Goal: Information Seeking & Learning: Learn about a topic

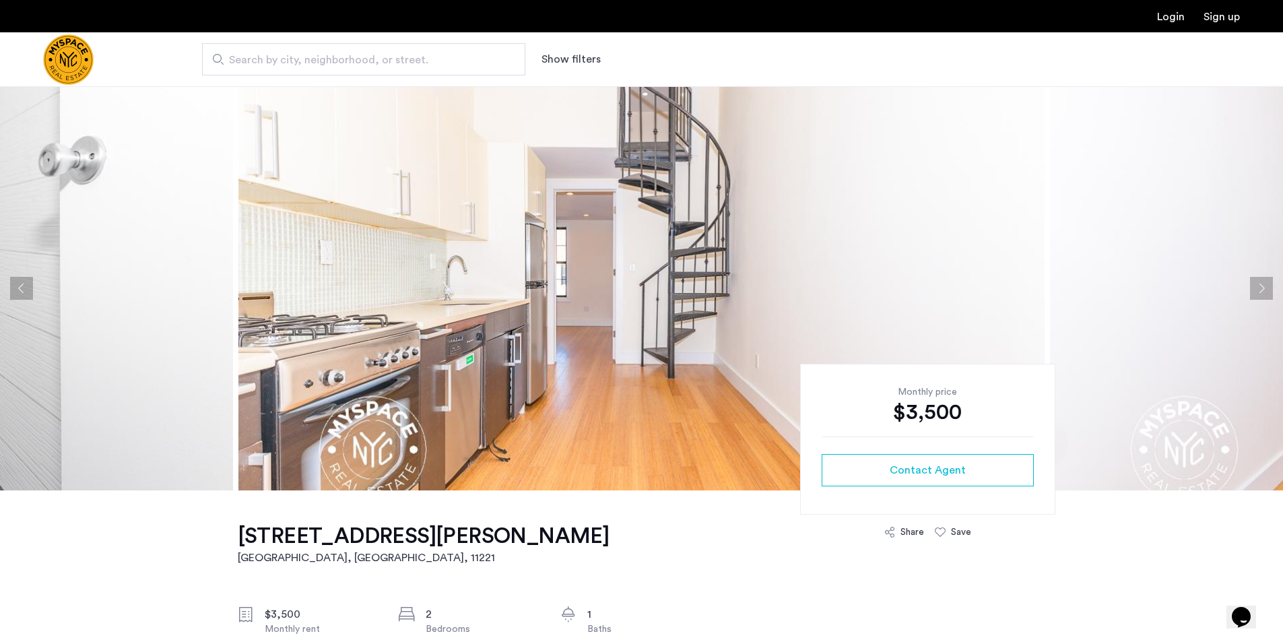
click at [1261, 288] on button "Next apartment" at bounding box center [1261, 288] width 23 height 23
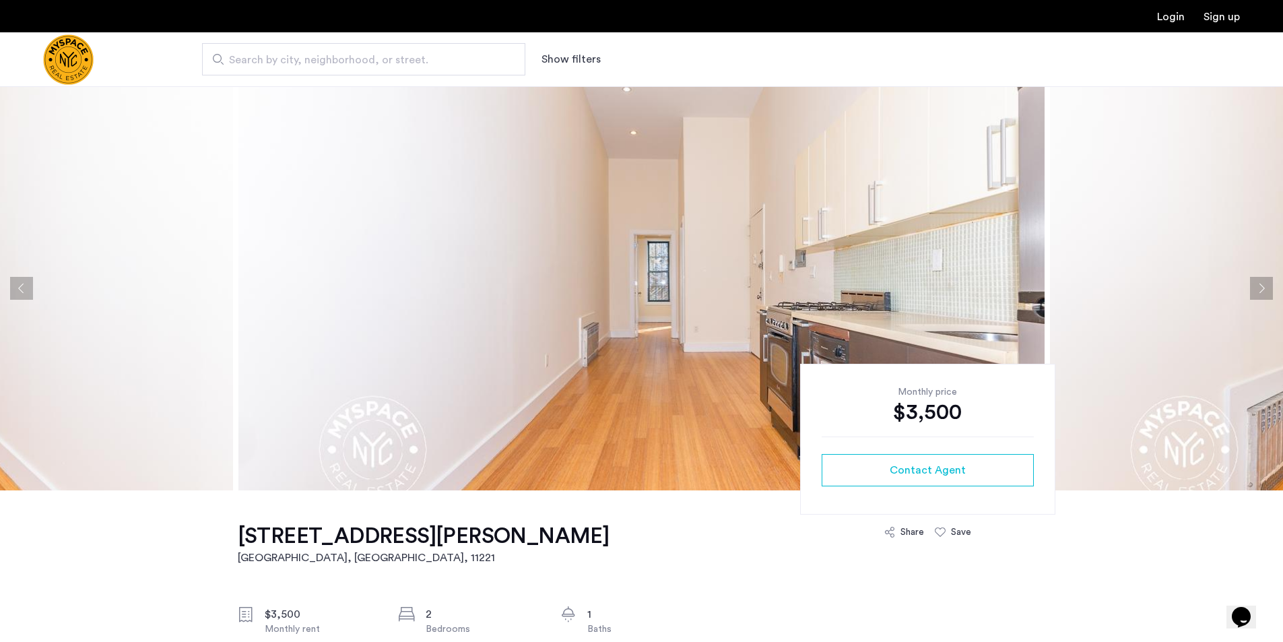
click at [1261, 288] on button "Next apartment" at bounding box center [1261, 288] width 23 height 23
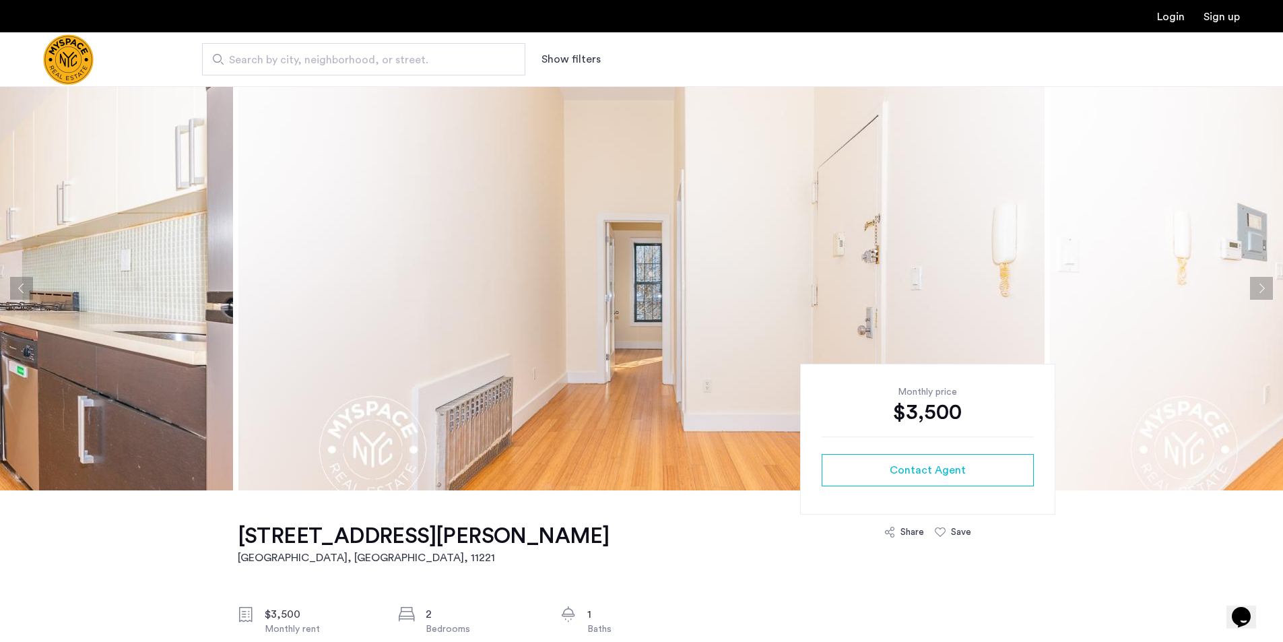
click at [1261, 288] on button "Next apartment" at bounding box center [1261, 288] width 23 height 23
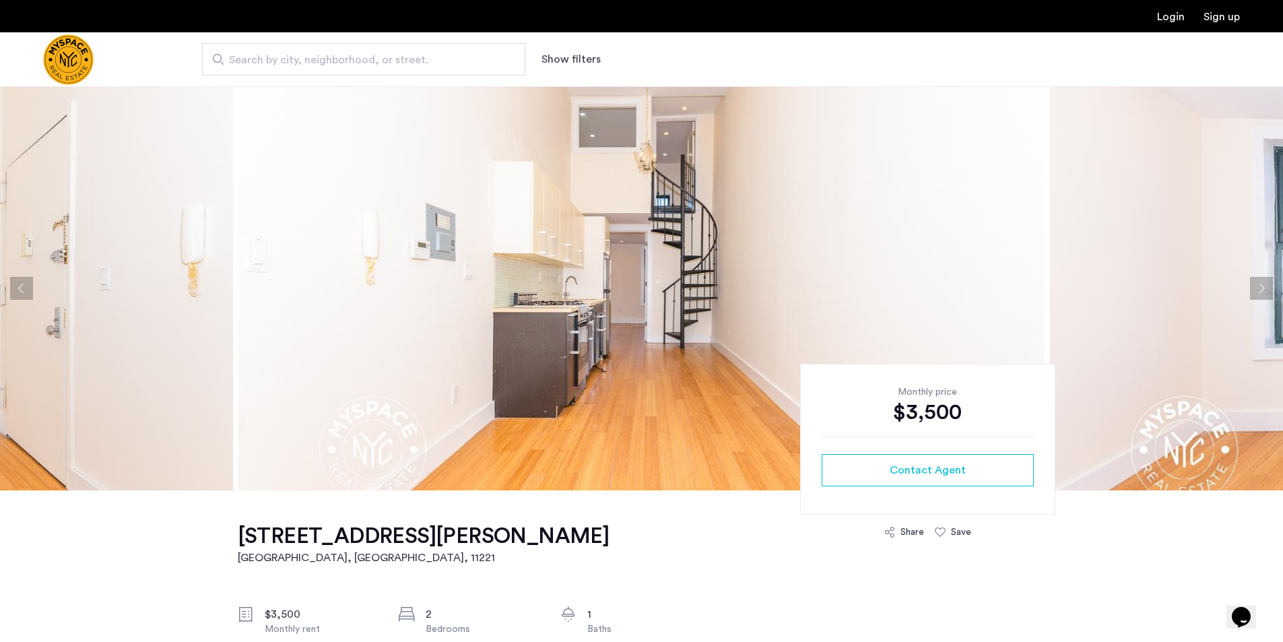
click at [1261, 288] on button "Next apartment" at bounding box center [1261, 288] width 23 height 23
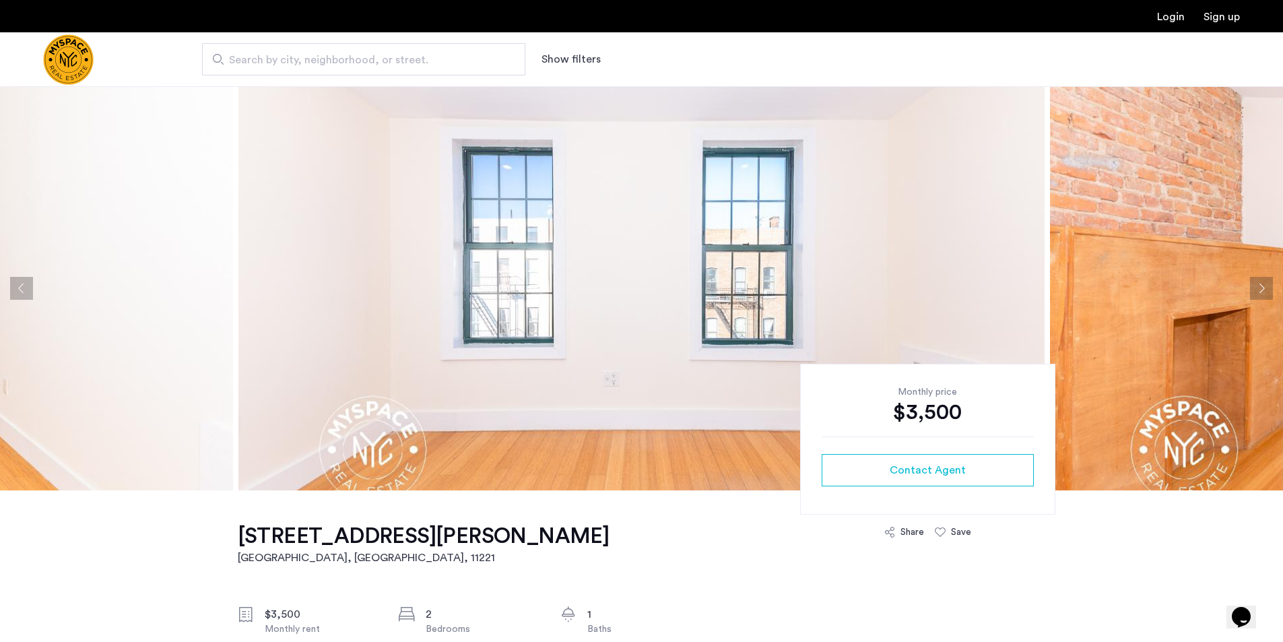
click at [1261, 288] on button "Next apartment" at bounding box center [1261, 288] width 23 height 23
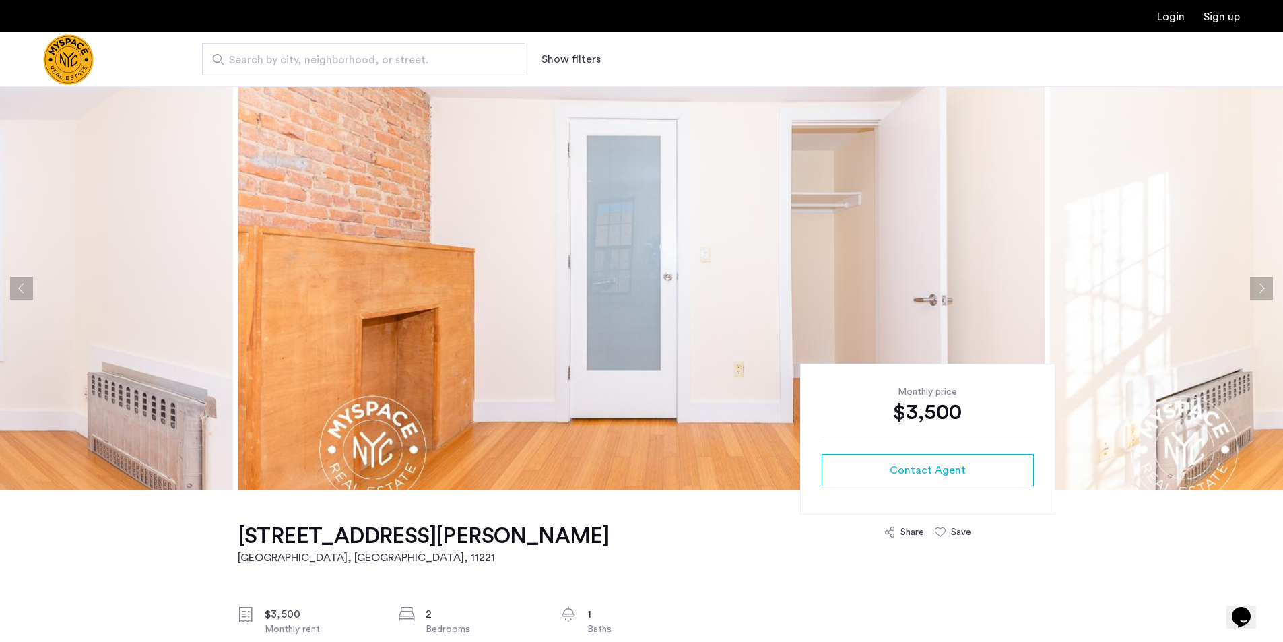
click at [1261, 288] on button "Next apartment" at bounding box center [1261, 288] width 23 height 23
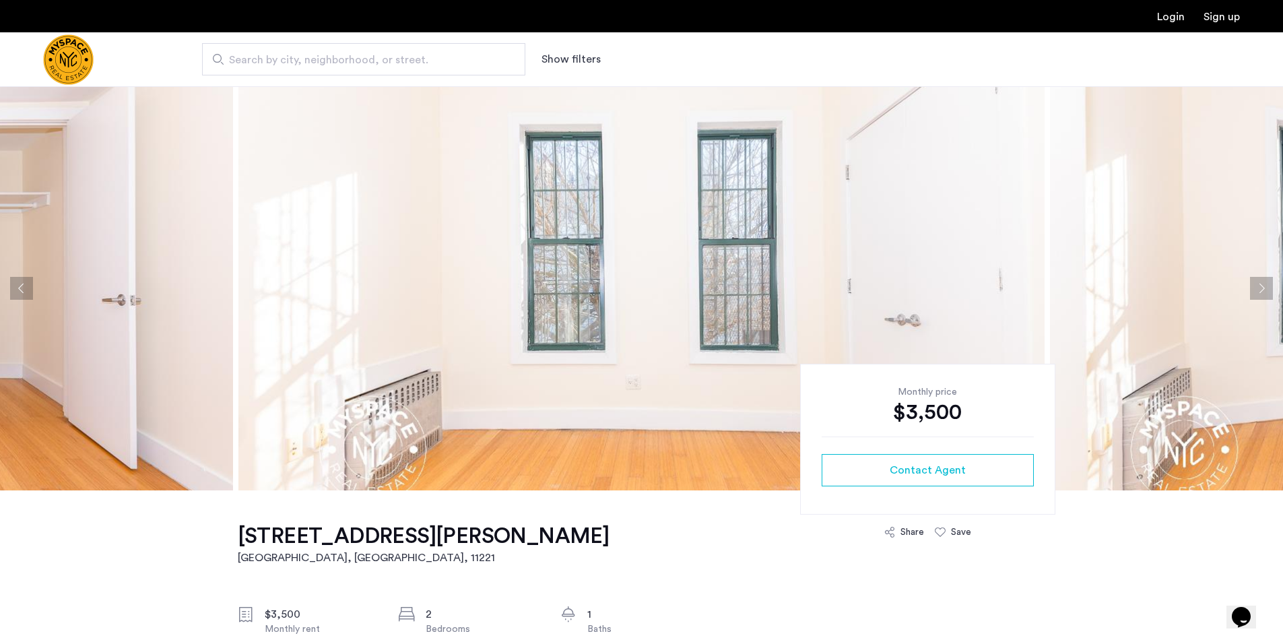
click at [1261, 288] on button "Next apartment" at bounding box center [1261, 288] width 23 height 23
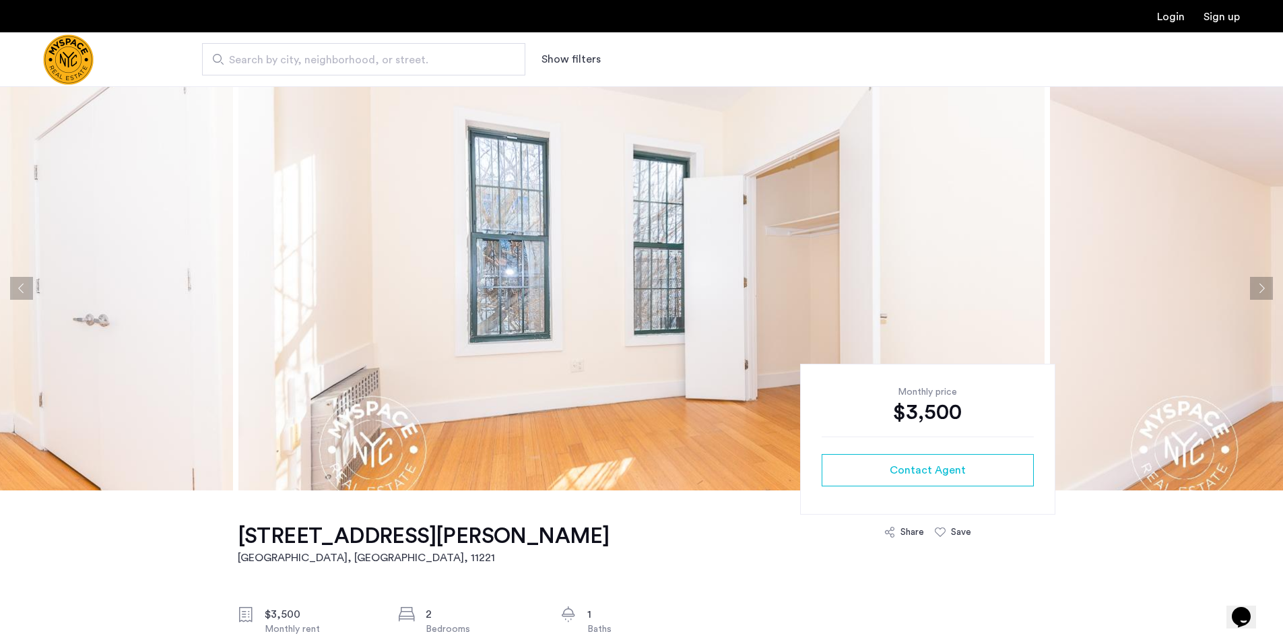
click at [1261, 288] on button "Next apartment" at bounding box center [1261, 288] width 23 height 23
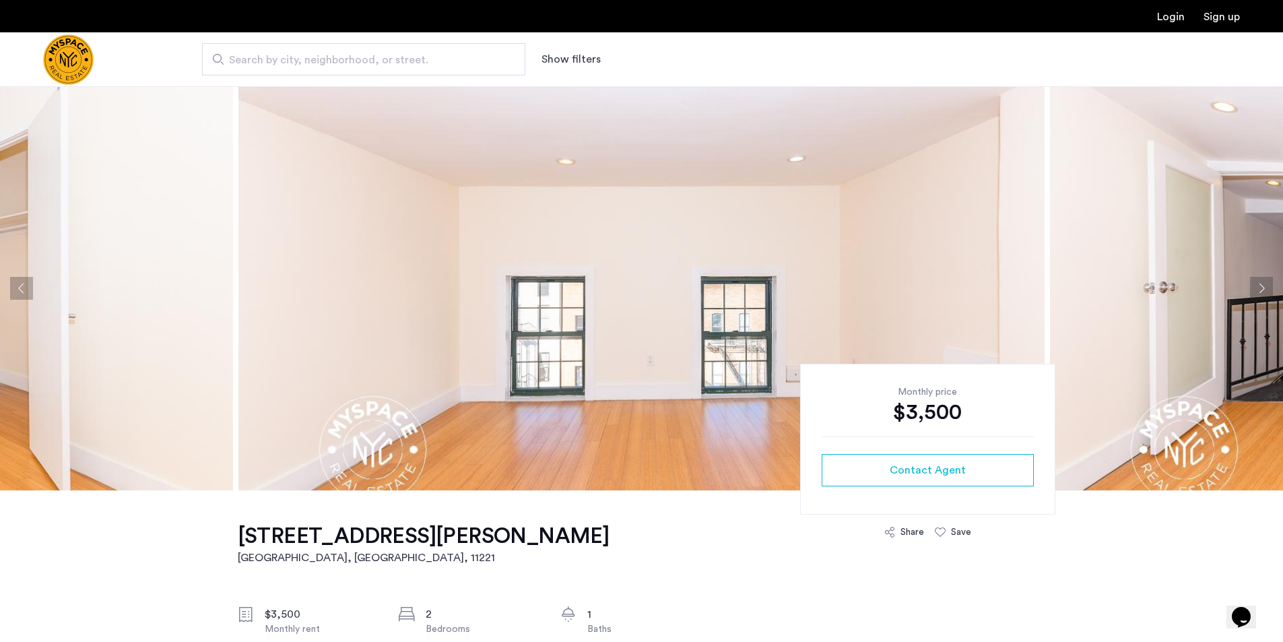
click at [1261, 288] on button "Next apartment" at bounding box center [1261, 288] width 23 height 23
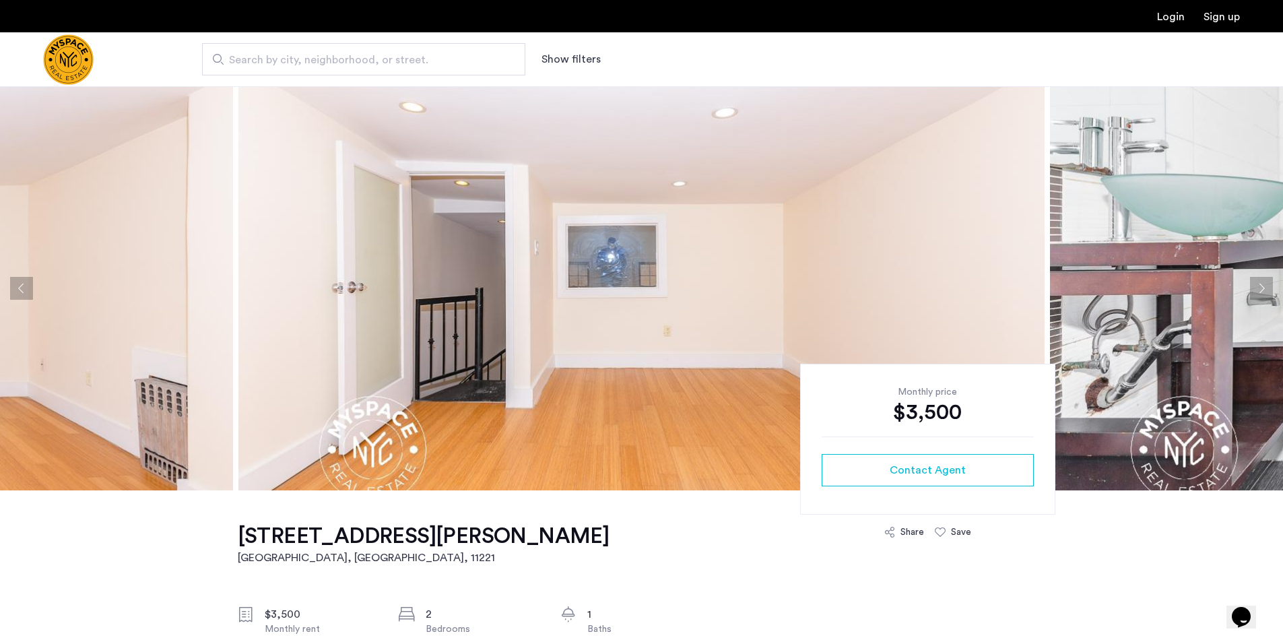
click at [1261, 288] on button "Next apartment" at bounding box center [1261, 288] width 23 height 23
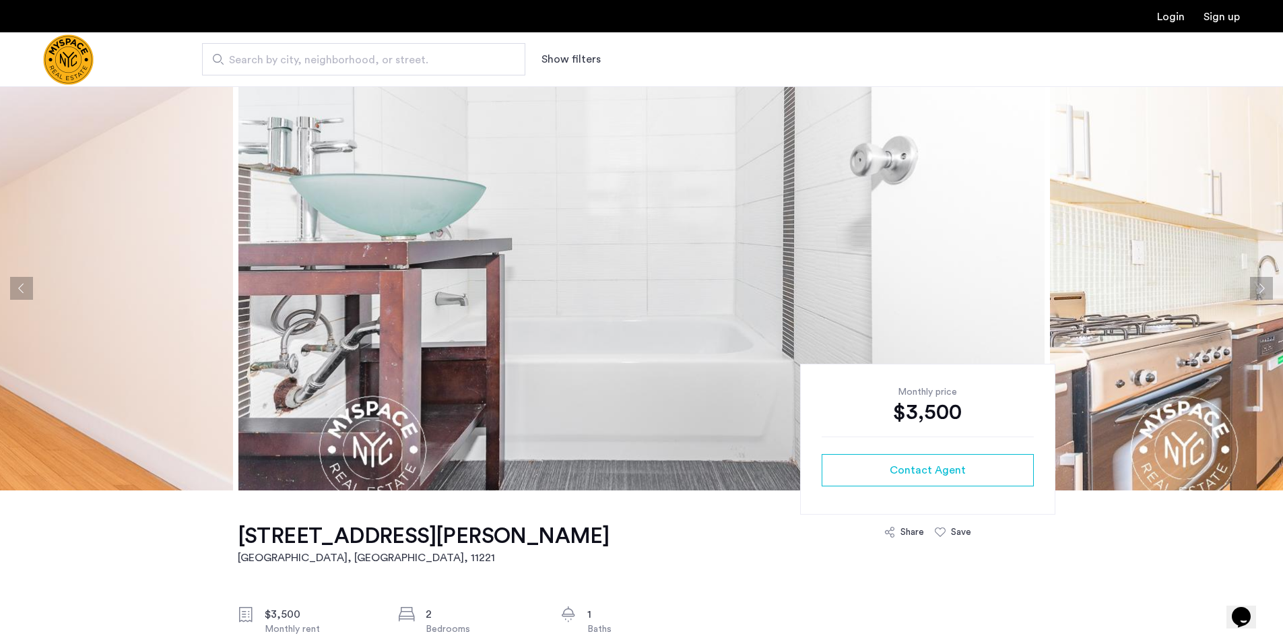
click at [1261, 288] on button "Next apartment" at bounding box center [1261, 288] width 23 height 23
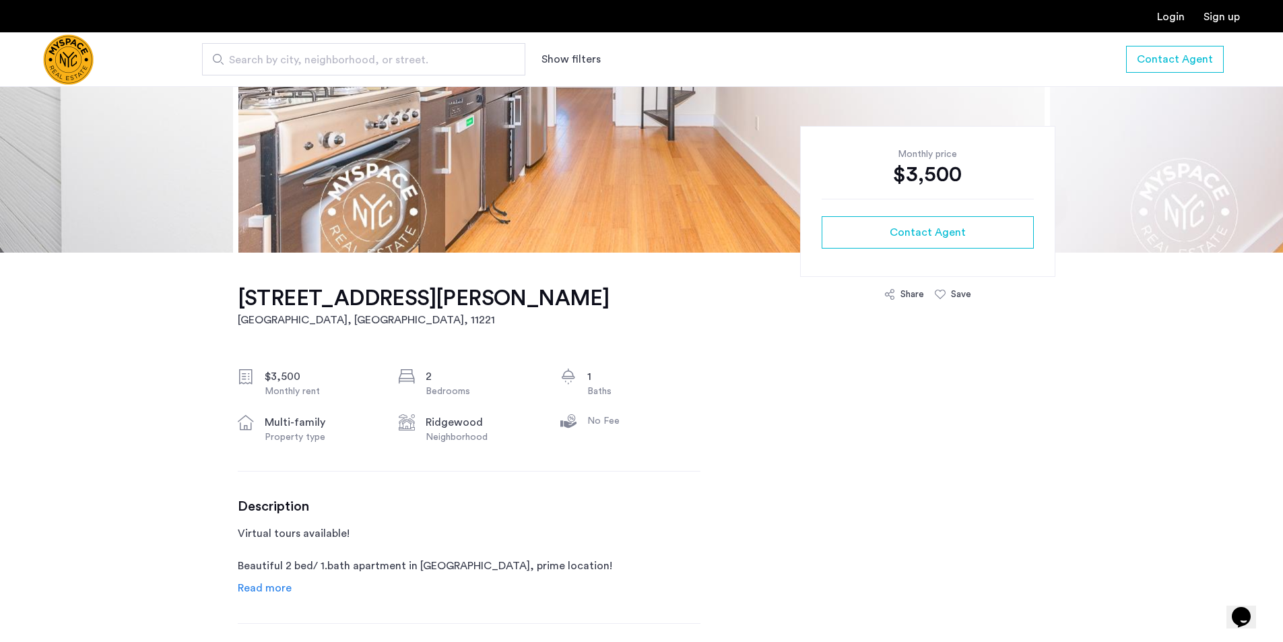
scroll to position [472, 0]
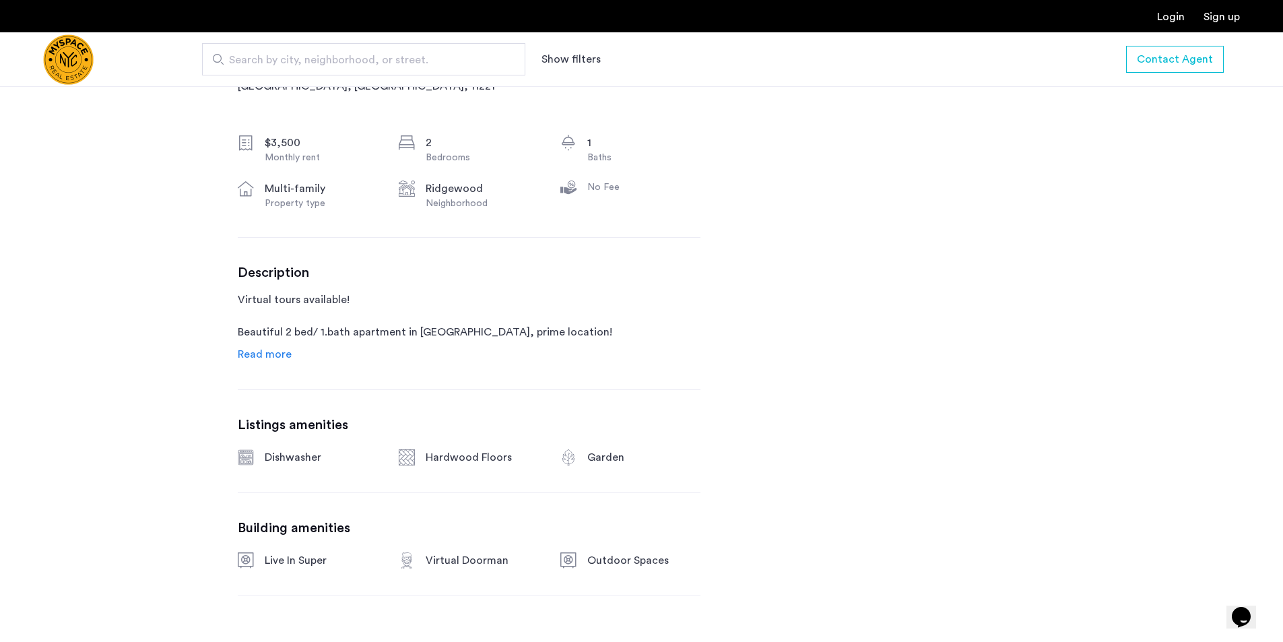
drag, startPoint x: 271, startPoint y: 356, endPoint x: 191, endPoint y: 334, distance: 82.4
click at [271, 356] on span "Read more" at bounding box center [265, 354] width 54 height 11
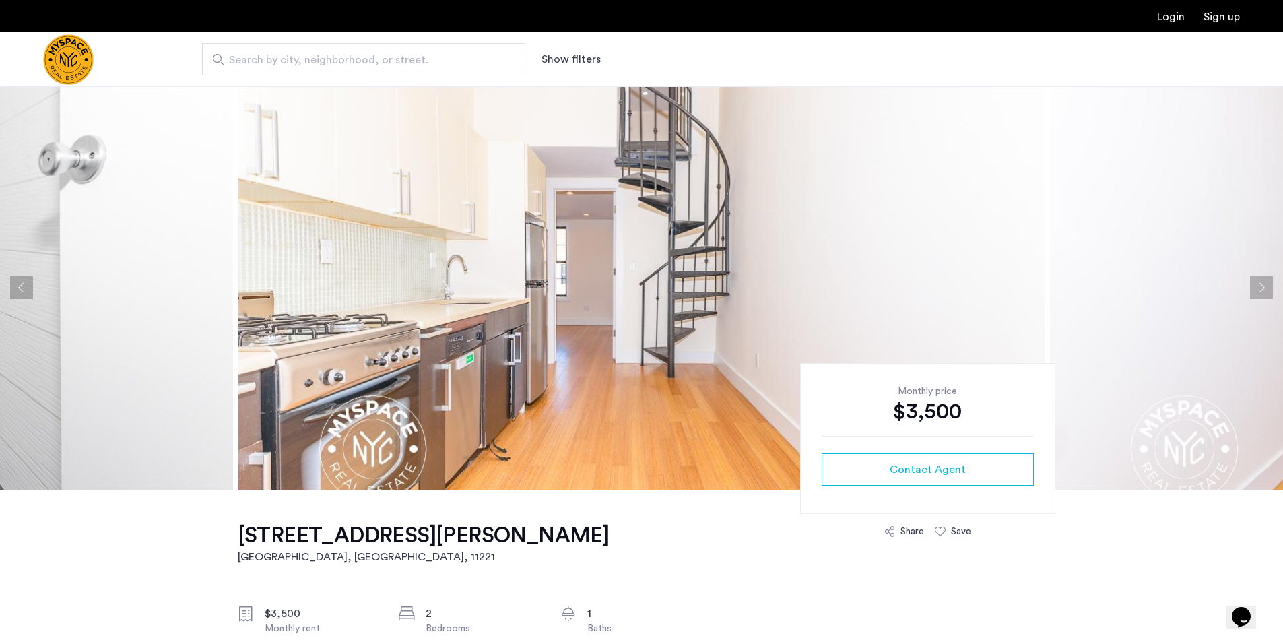
scroll to position [0, 0]
